Goal: Task Accomplishment & Management: Manage account settings

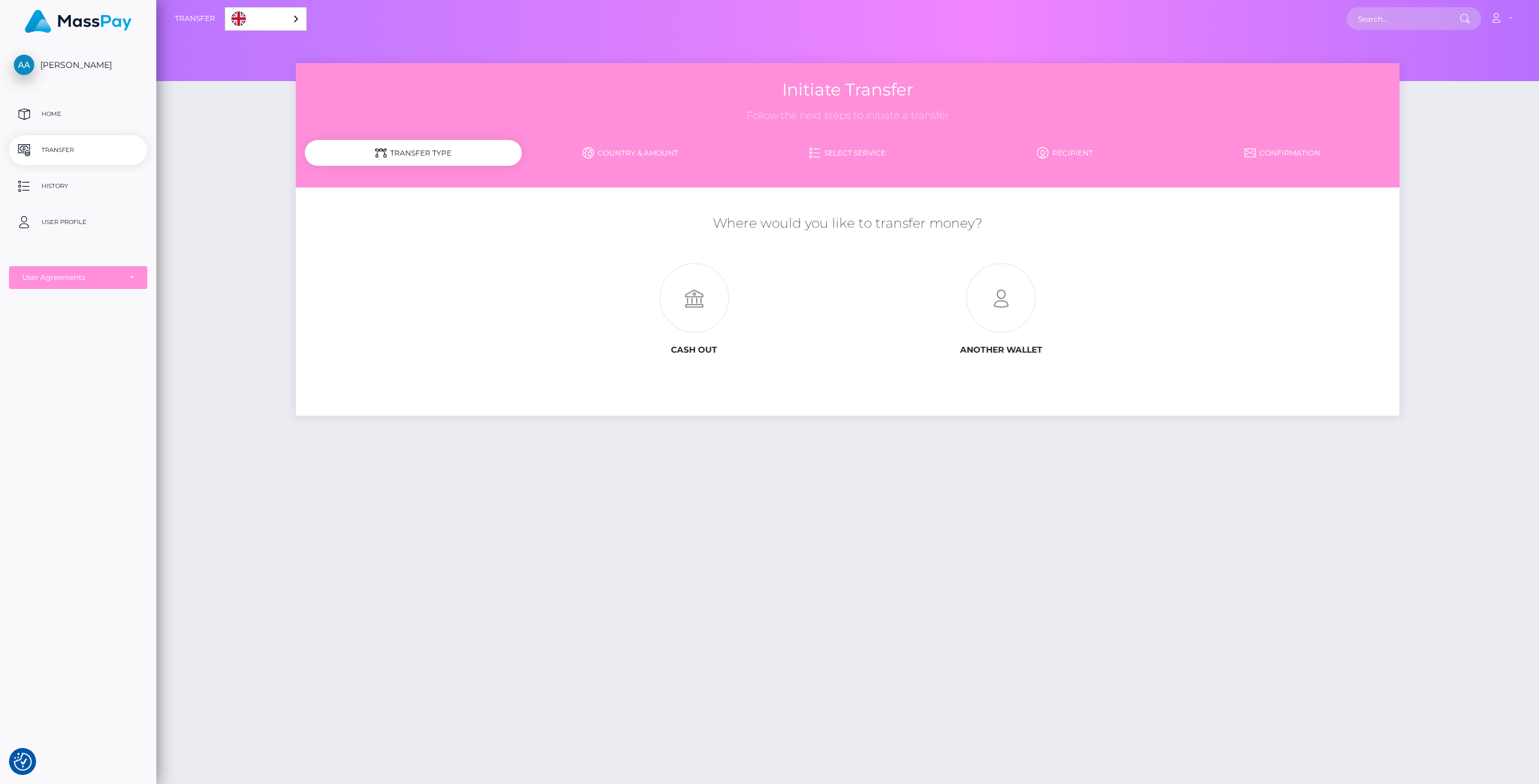
click at [72, 188] on p "History" at bounding box center [78, 186] width 129 height 18
click at [63, 107] on p "Home" at bounding box center [78, 114] width 129 height 18
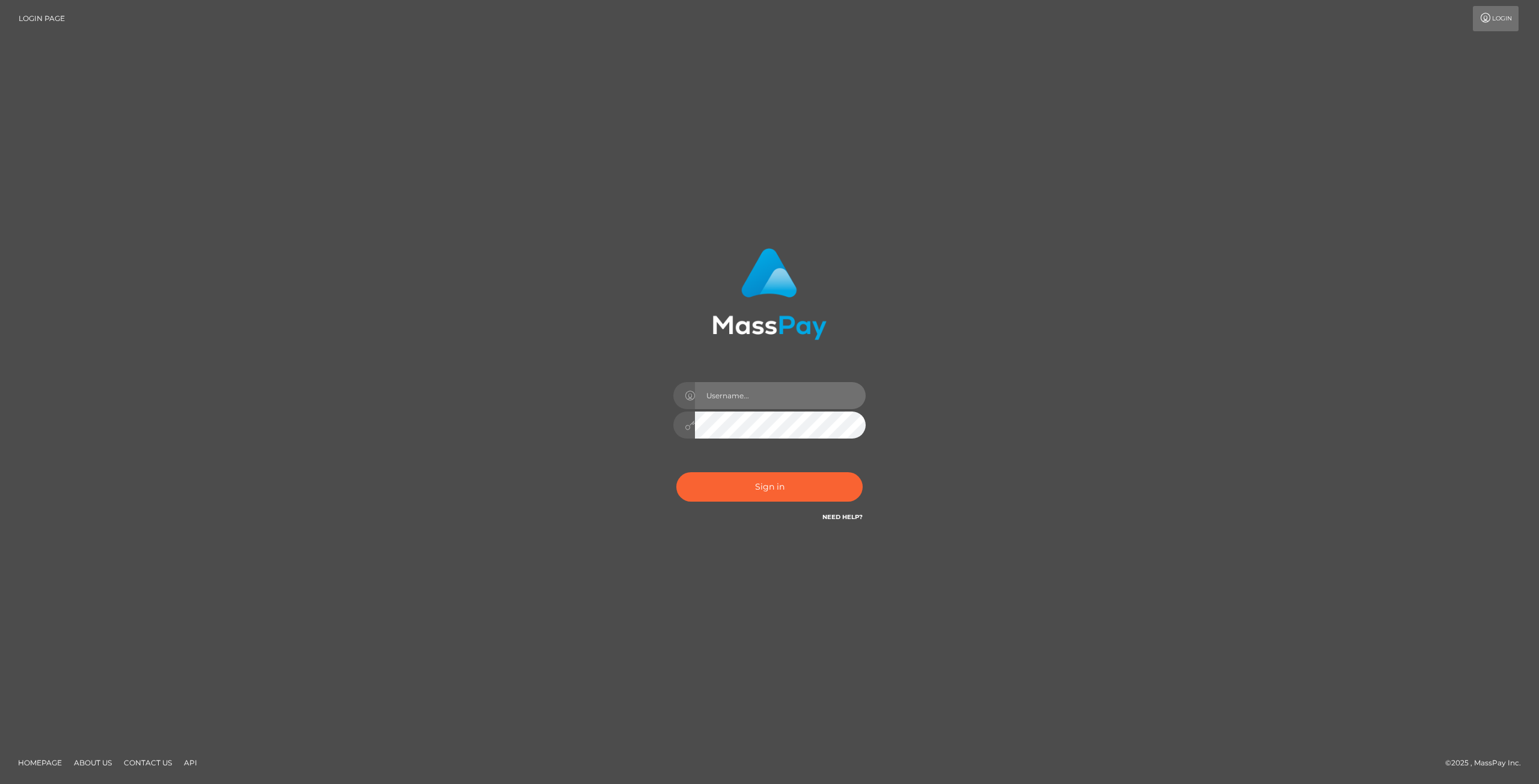
click at [758, 399] on input "text" at bounding box center [780, 395] width 171 height 27
type input "ania.ahamed@live.nl"
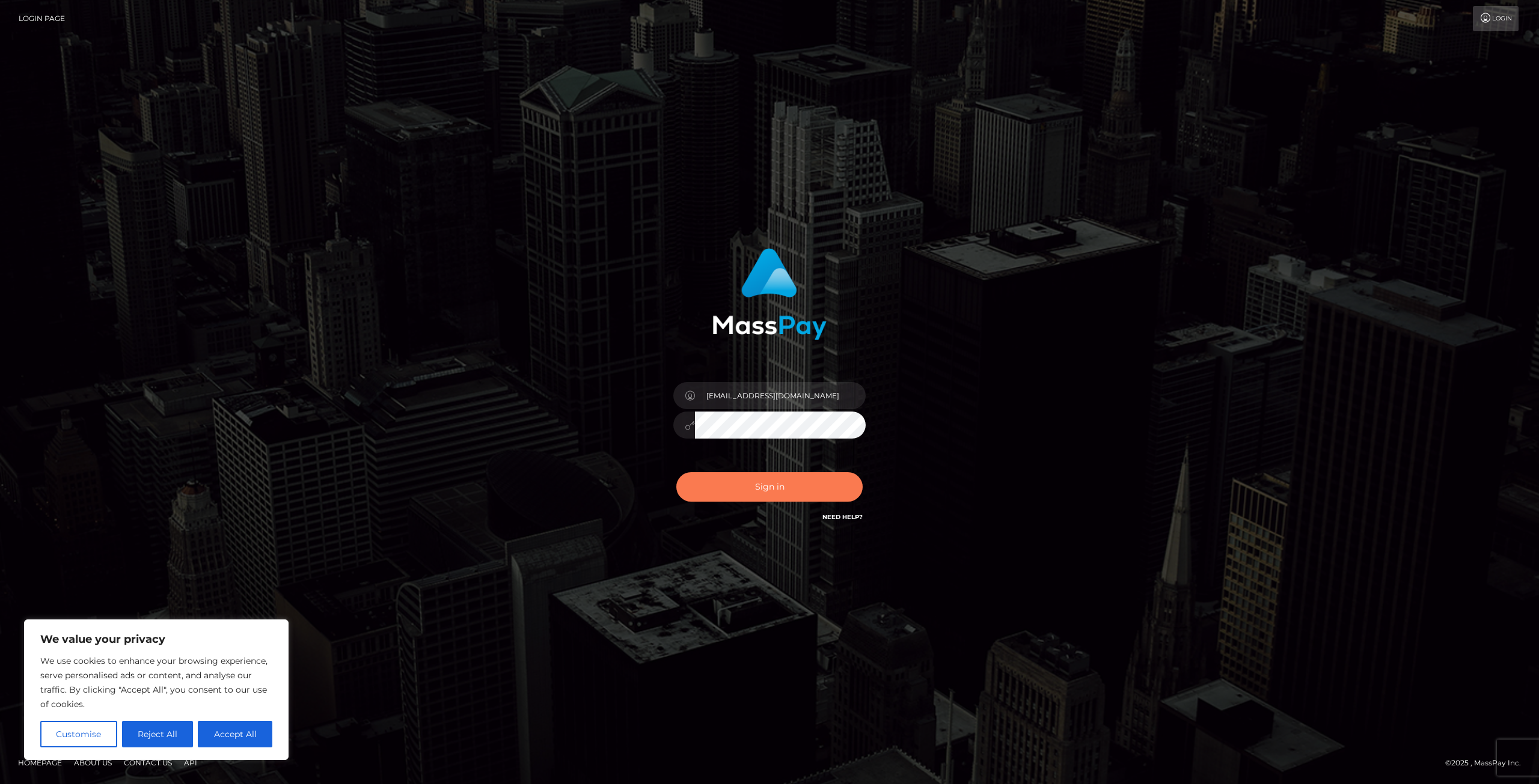
click at [782, 497] on button "Sign in" at bounding box center [769, 487] width 186 height 29
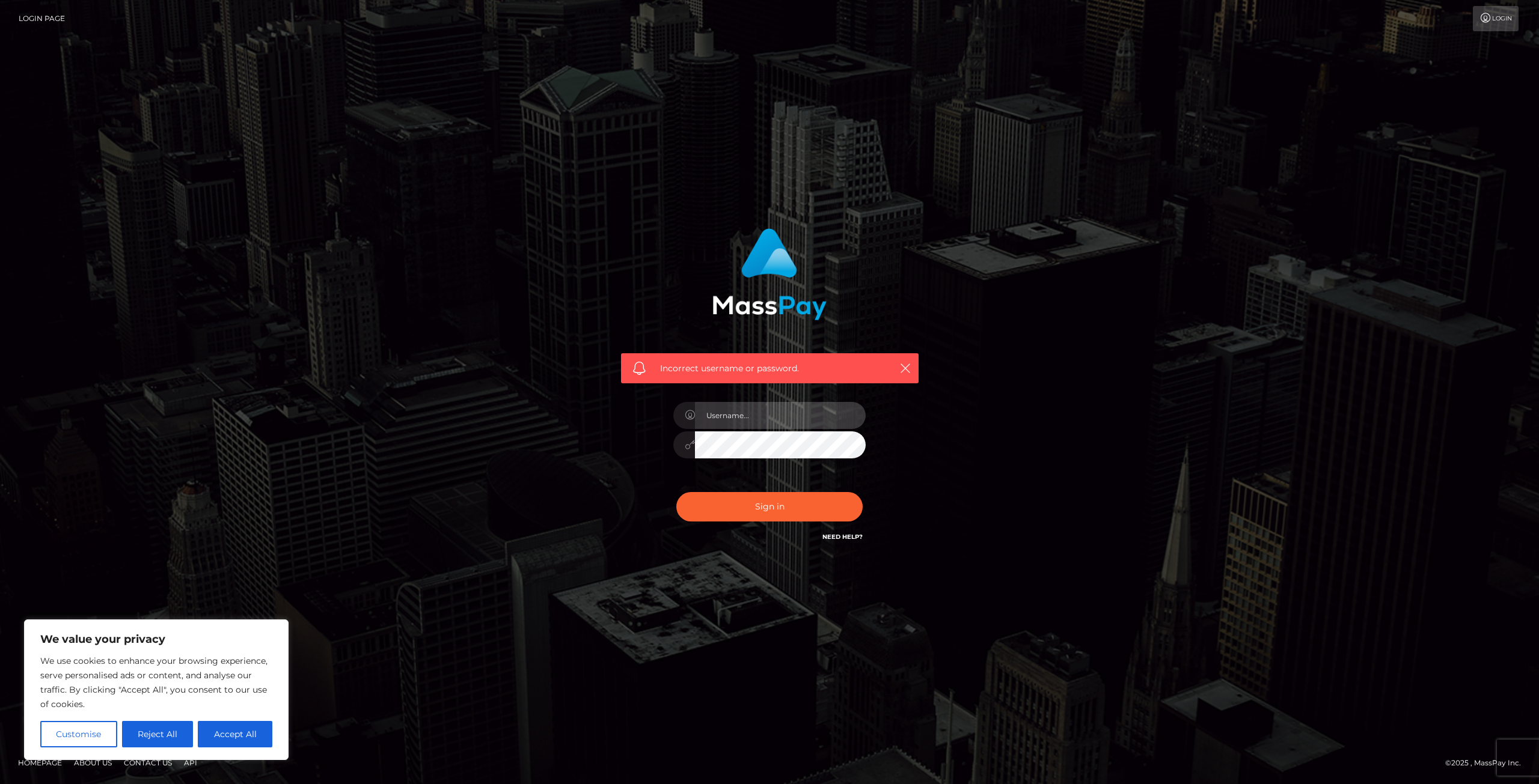
click at [783, 422] on input "text" at bounding box center [780, 415] width 171 height 27
type input "[EMAIL_ADDRESS][DOMAIN_NAME]"
click at [676, 492] on button "Sign in" at bounding box center [769, 507] width 186 height 29
